Goal: Check status: Check status

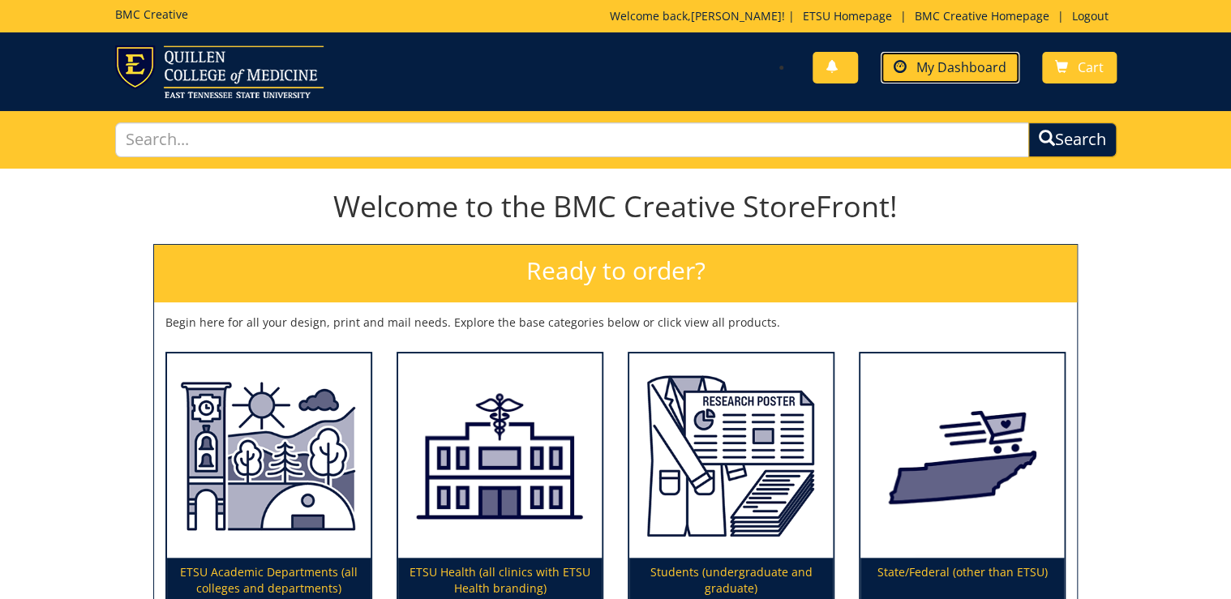
click at [960, 77] on link "My Dashboard" at bounding box center [950, 68] width 139 height 32
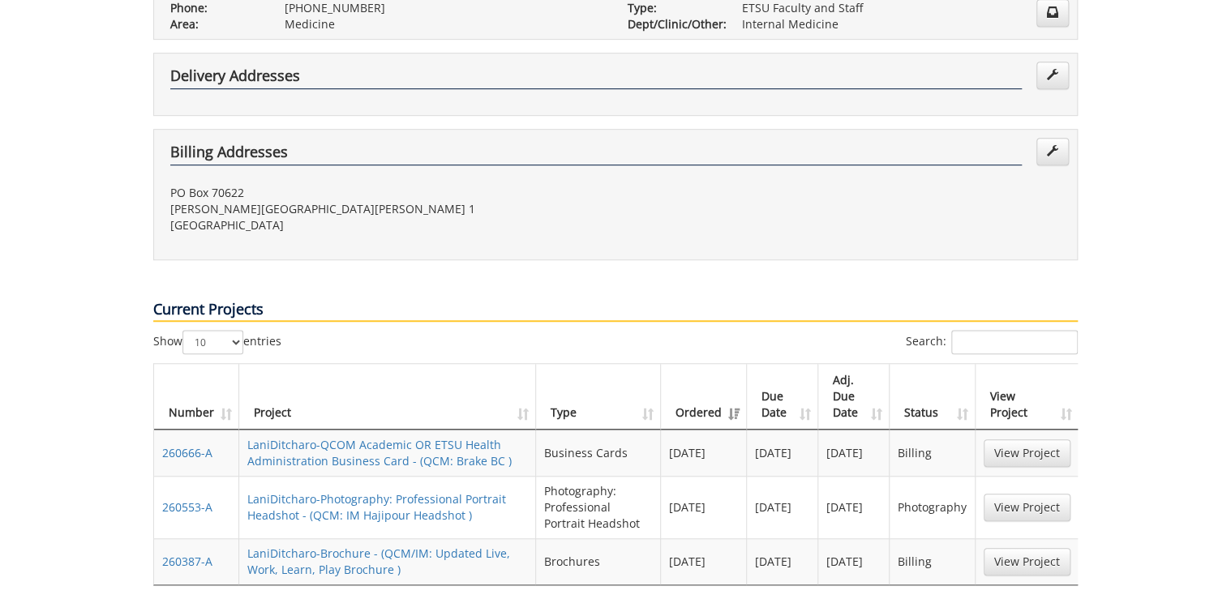
scroll to position [454, 0]
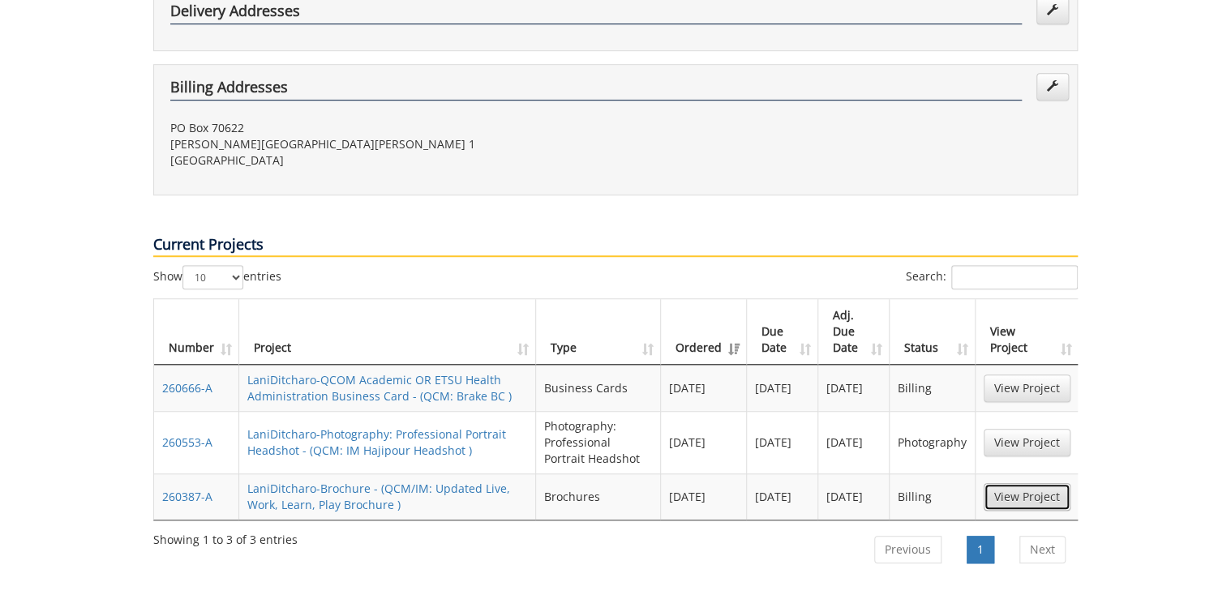
click at [1007, 483] on link "View Project" at bounding box center [1027, 497] width 87 height 28
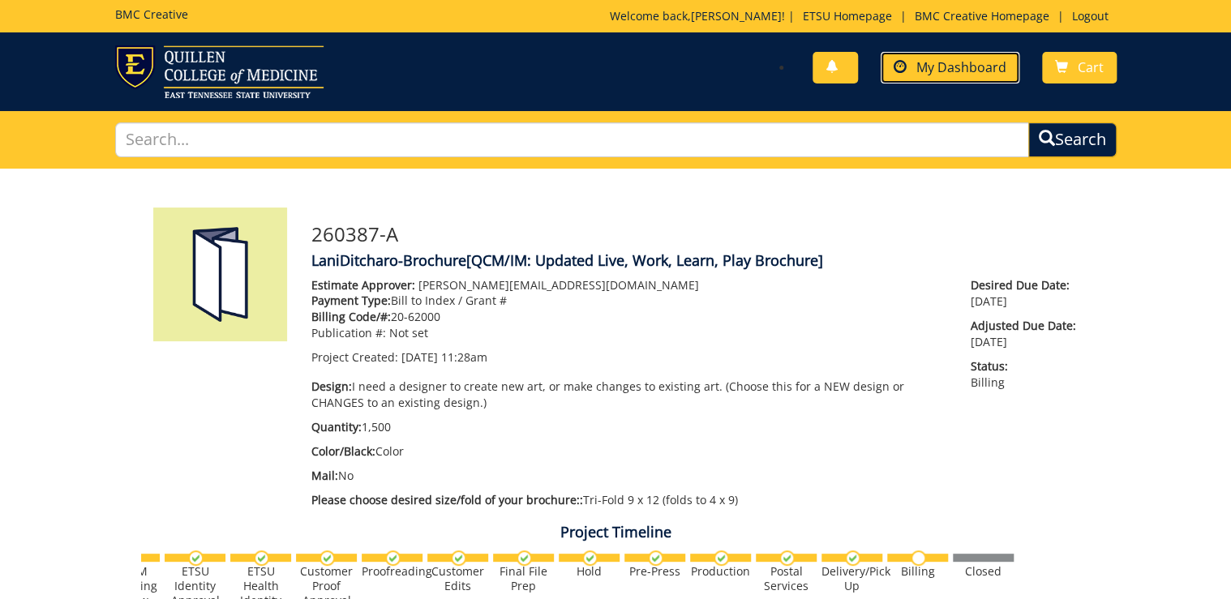
click at [954, 77] on link "My Dashboard" at bounding box center [950, 68] width 139 height 32
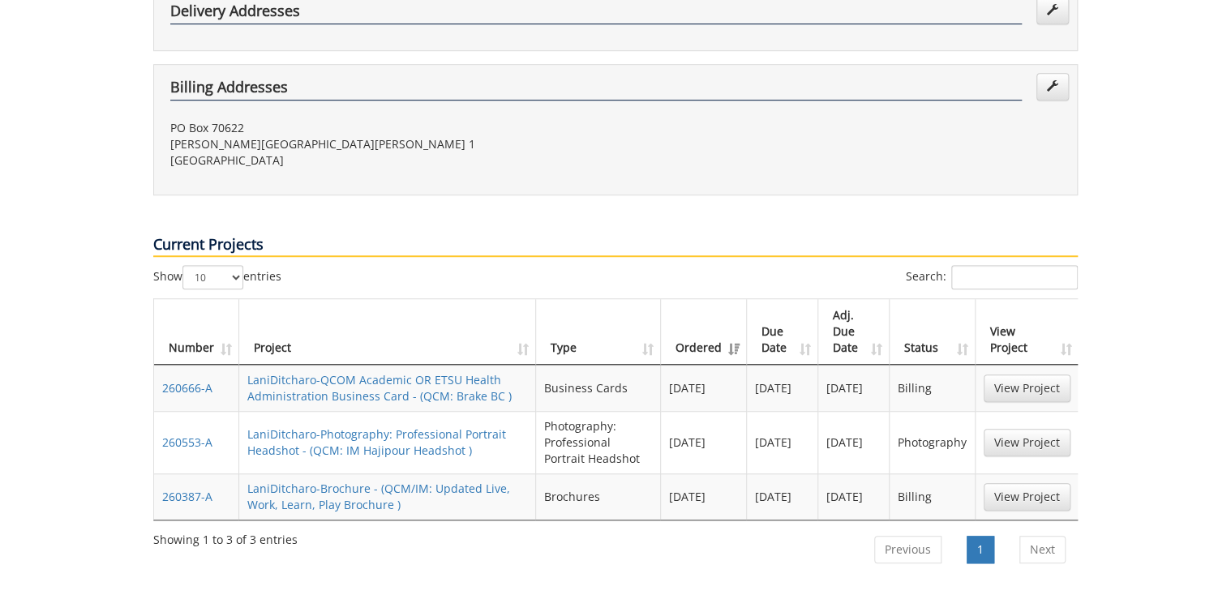
scroll to position [519, 0]
